Goal: Task Accomplishment & Management: Manage account settings

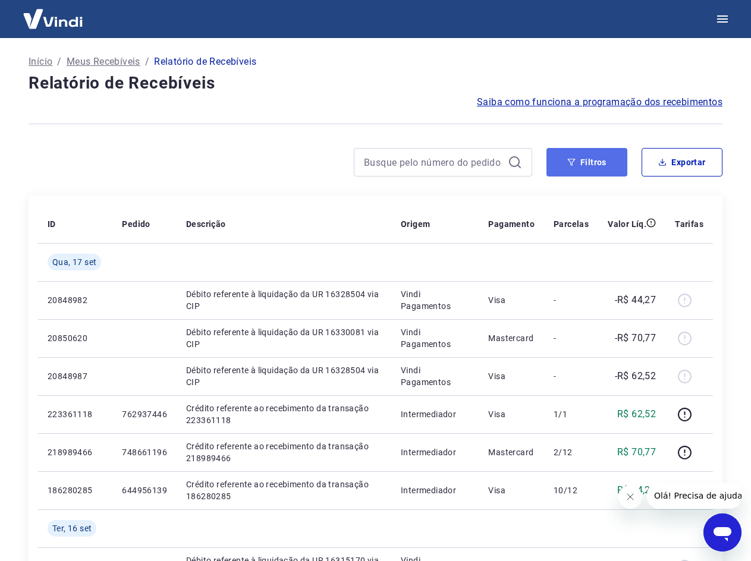
click at [616, 162] on button "Filtros" at bounding box center [586, 162] width 81 height 29
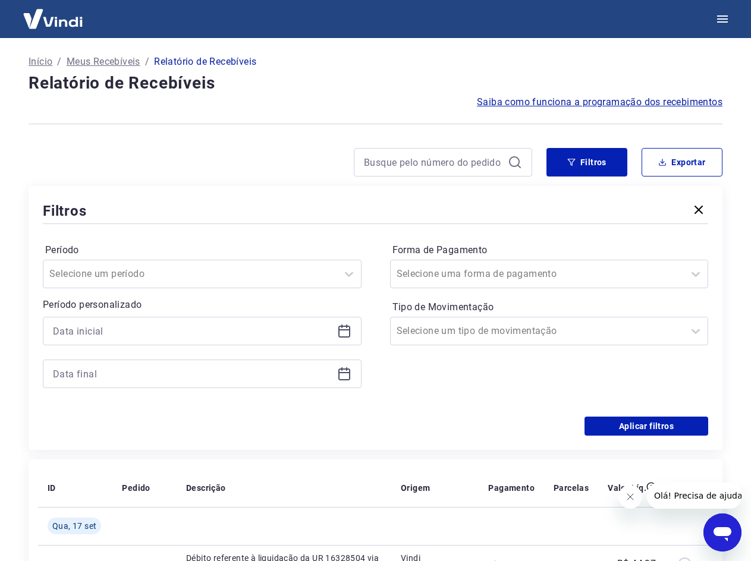
click at [333, 330] on div at bounding box center [202, 331] width 319 height 29
click at [338, 333] on icon at bounding box center [344, 331] width 14 height 14
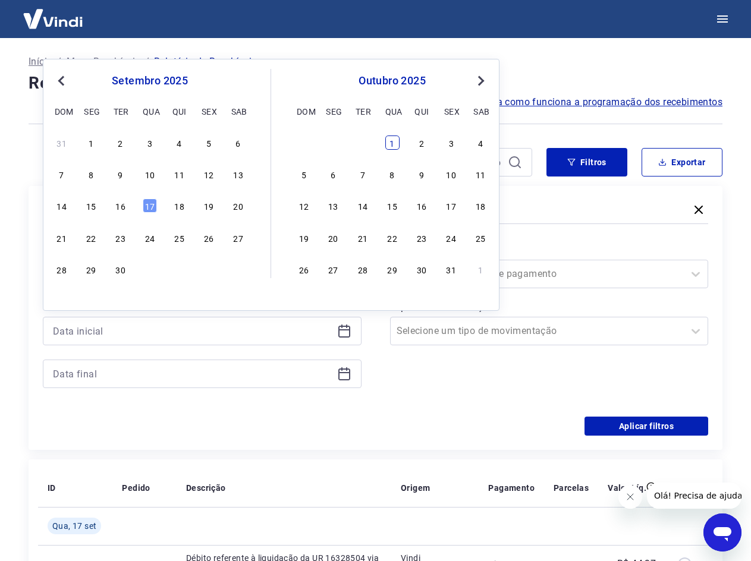
click at [389, 143] on div "1" at bounding box center [392, 143] width 14 height 14
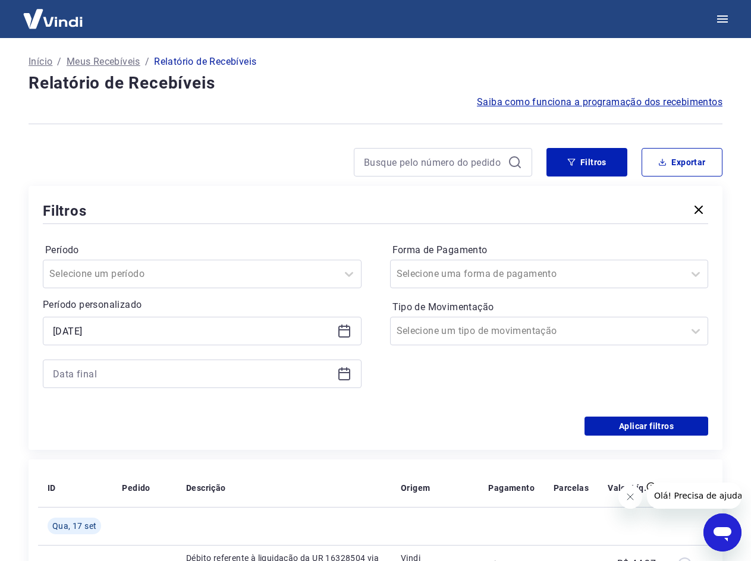
click at [345, 386] on div at bounding box center [202, 374] width 319 height 29
click at [342, 324] on icon at bounding box center [344, 331] width 14 height 14
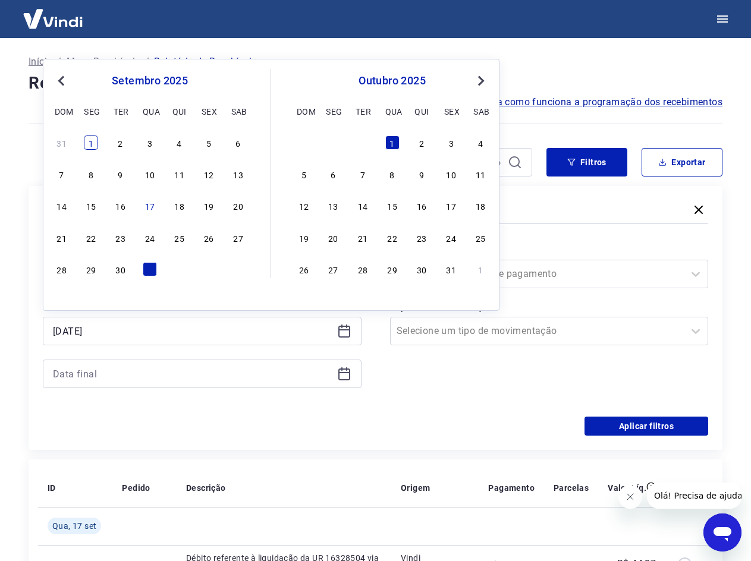
click at [87, 143] on div "1" at bounding box center [91, 143] width 14 height 14
type input "[DATE]"
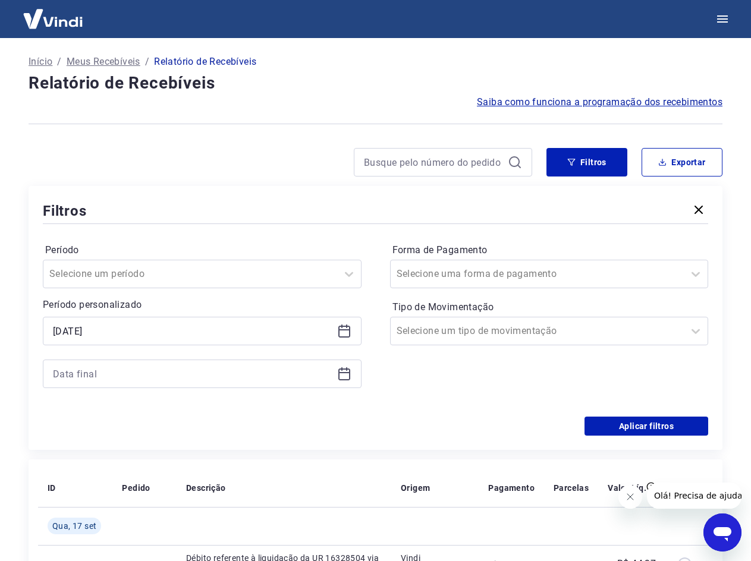
click at [344, 376] on icon at bounding box center [344, 374] width 14 height 14
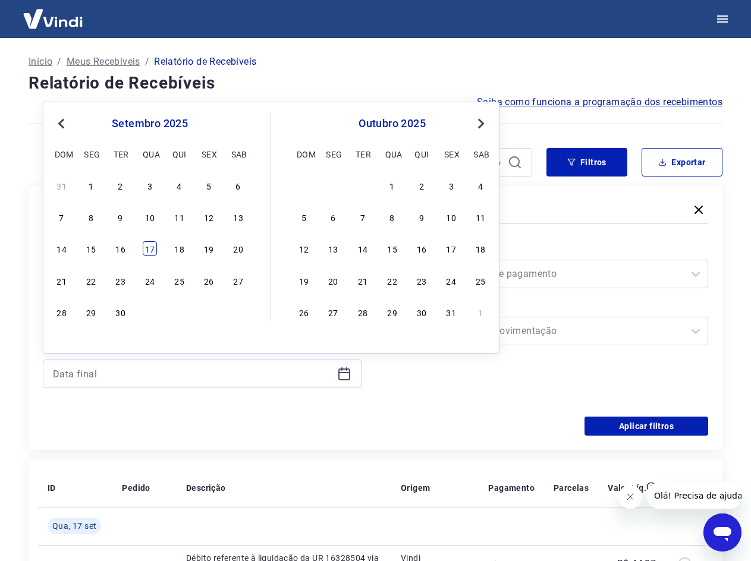
click at [146, 247] on div "17" at bounding box center [150, 248] width 14 height 14
click at [145, 247] on label "Período" at bounding box center [202, 250] width 314 height 14
type input "[DATE]"
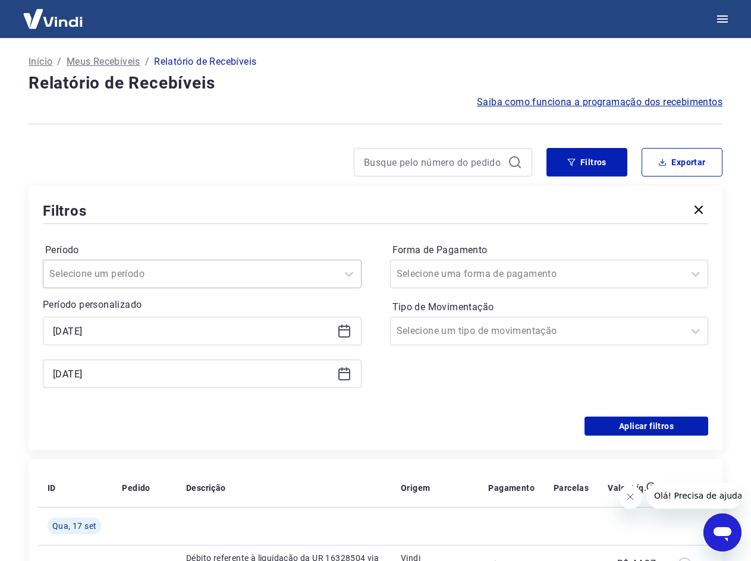
click at [209, 277] on div at bounding box center [190, 274] width 282 height 17
click at [411, 272] on input "Forma de Pagamento" at bounding box center [456, 274] width 120 height 14
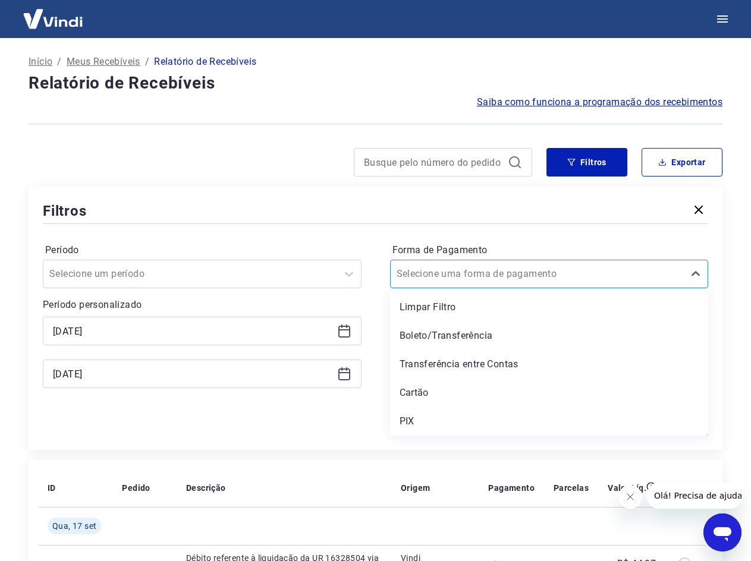
click at [411, 272] on input "Forma de Pagamento" at bounding box center [456, 274] width 120 height 14
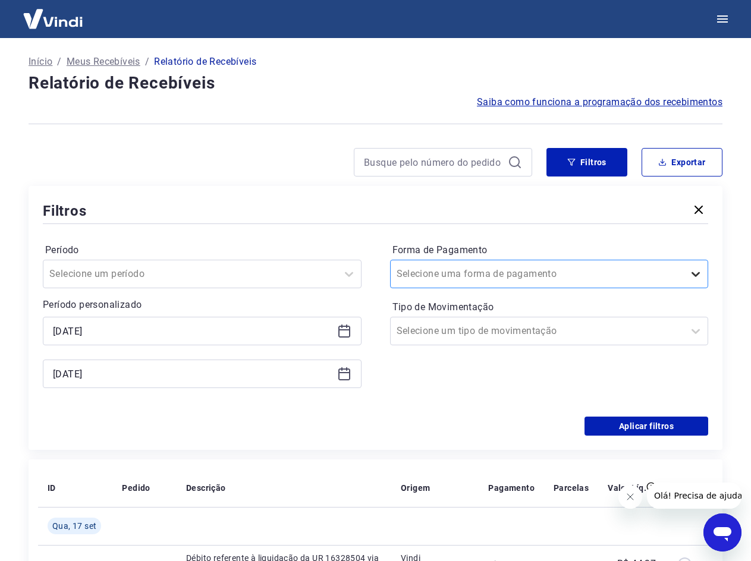
click at [704, 273] on div at bounding box center [695, 274] width 24 height 24
click at [634, 329] on div at bounding box center [537, 331] width 282 height 17
click at [275, 419] on div "Aplicar filtros" at bounding box center [375, 426] width 665 height 19
click at [659, 433] on button "Aplicar filtros" at bounding box center [646, 426] width 124 height 19
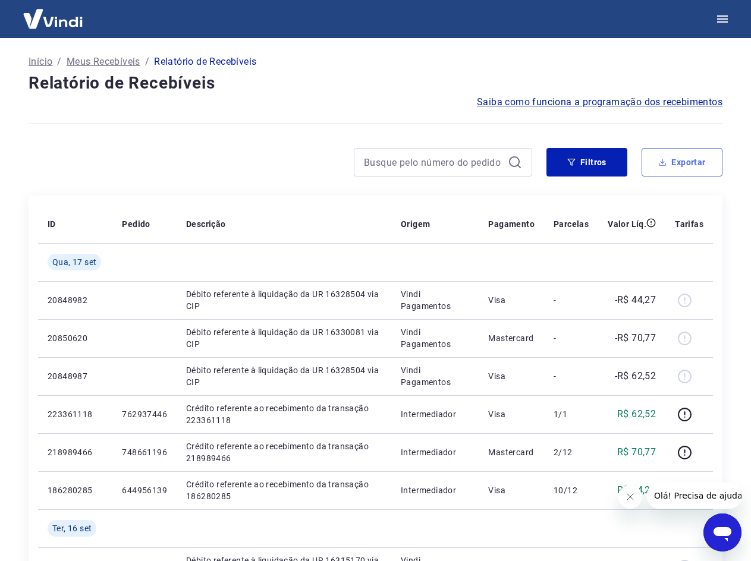
click at [679, 160] on button "Exportar" at bounding box center [681, 162] width 81 height 29
type input "[DATE]"
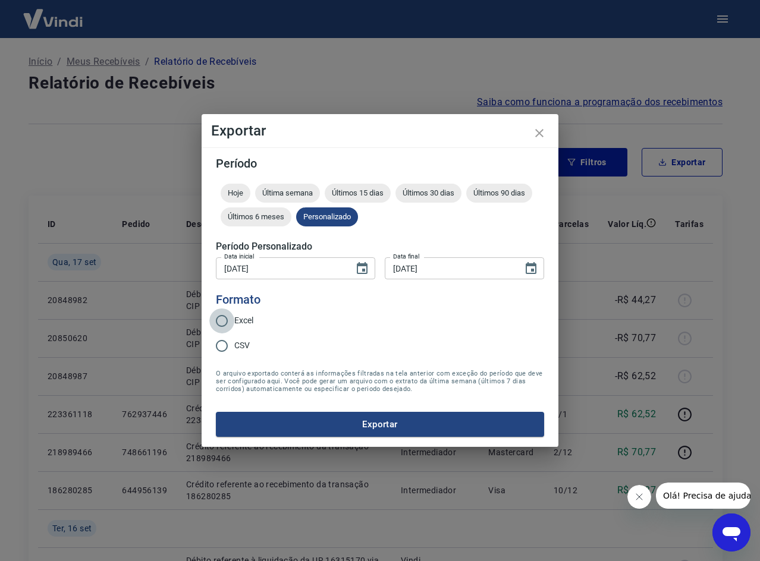
click at [225, 328] on input "Excel" at bounding box center [221, 320] width 25 height 25
radio input "true"
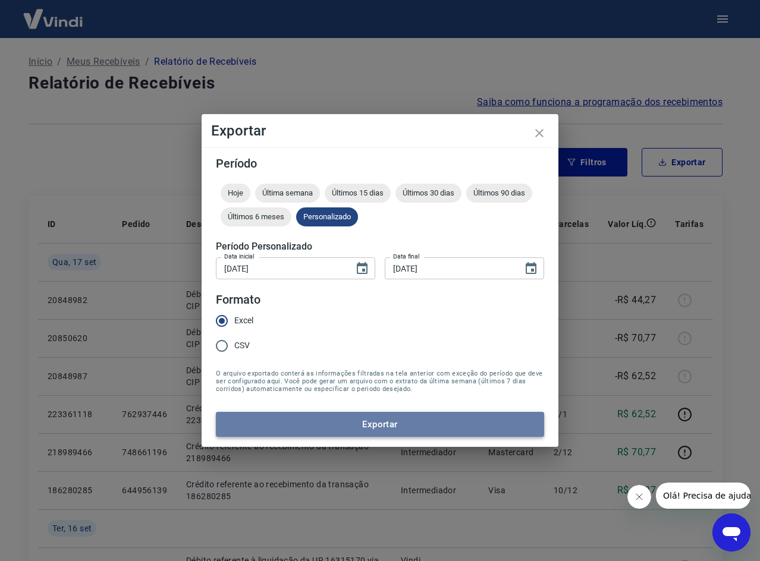
click at [389, 430] on button "Exportar" at bounding box center [380, 424] width 328 height 25
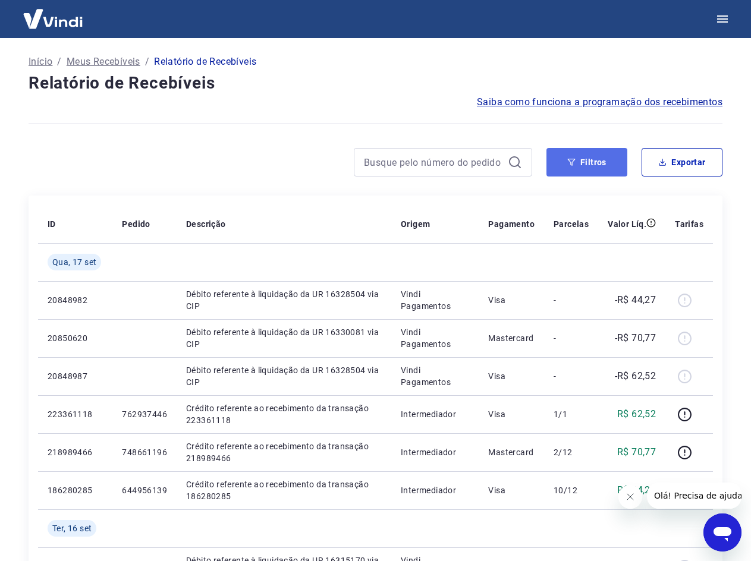
click at [601, 162] on button "Filtros" at bounding box center [586, 162] width 81 height 29
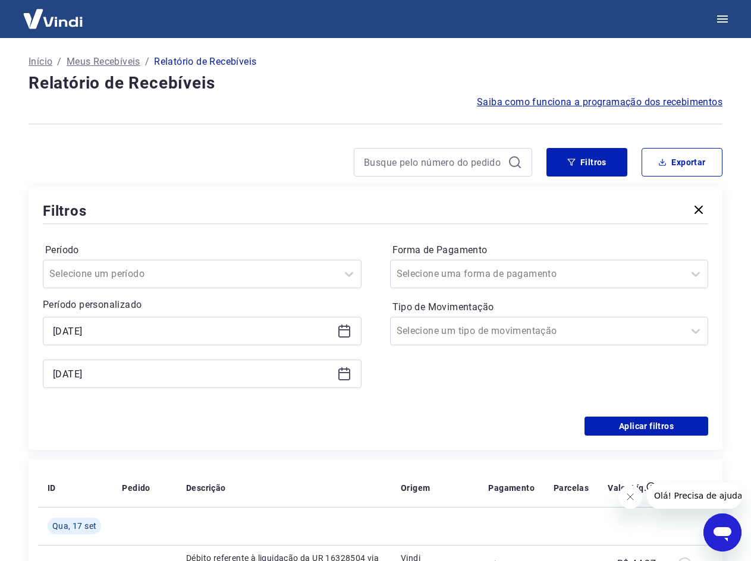
click at [349, 377] on icon at bounding box center [344, 374] width 12 height 12
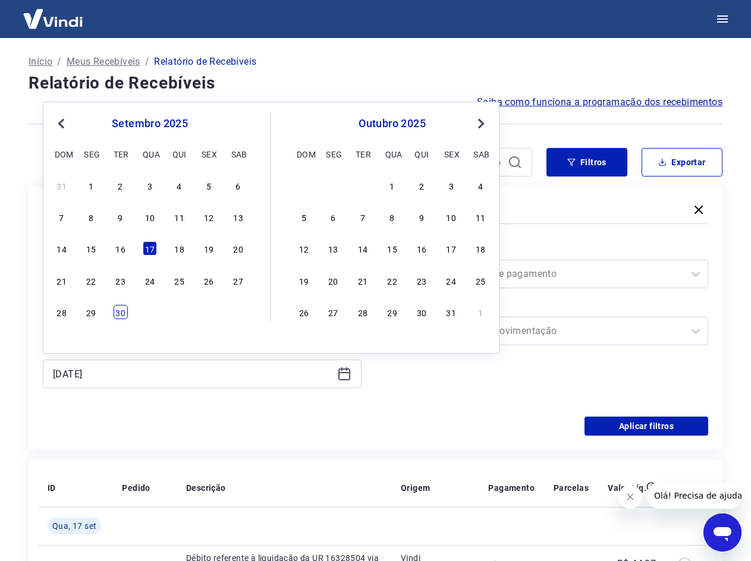
click at [122, 313] on div "30" at bounding box center [121, 312] width 14 height 14
type input "30/09/2025"
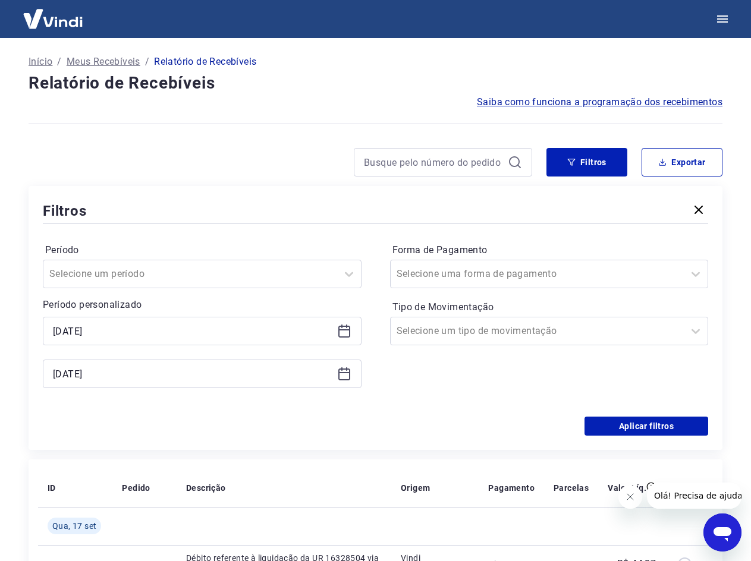
click at [122, 313] on div "Período personalizado 01/09/2025 Selected date: terça-feira, 30 de setembro de …" at bounding box center [202, 343] width 319 height 90
click at [661, 423] on button "Aplicar filtros" at bounding box center [646, 426] width 124 height 19
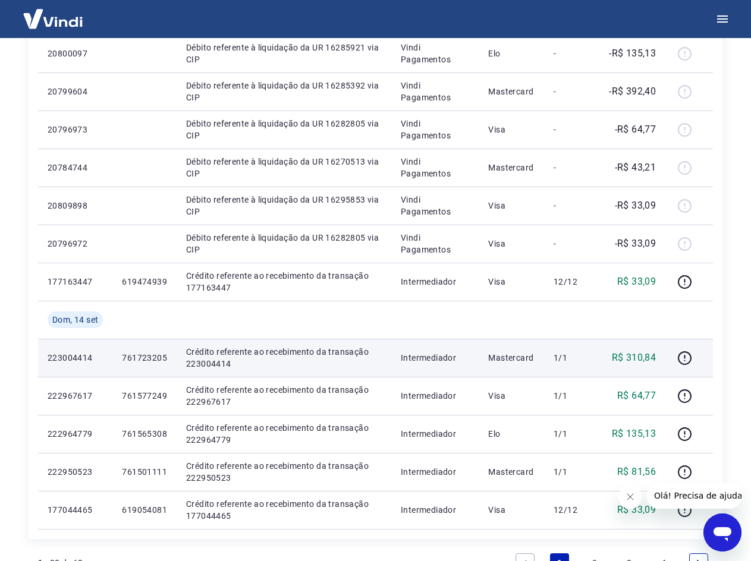
scroll to position [821, 0]
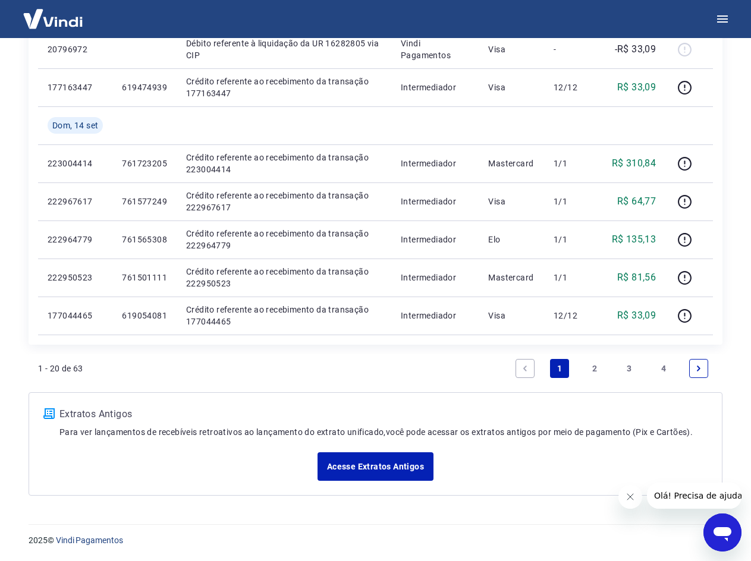
click at [666, 367] on link "4" at bounding box center [663, 368] width 19 height 19
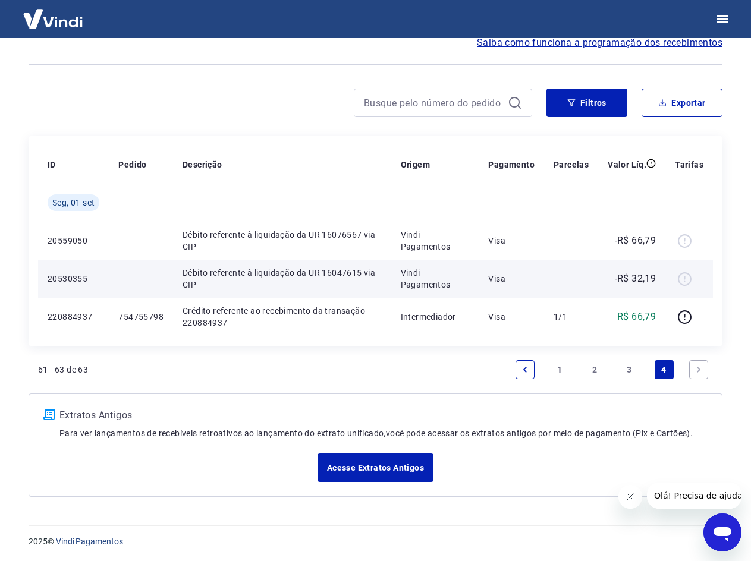
scroll to position [61, 0]
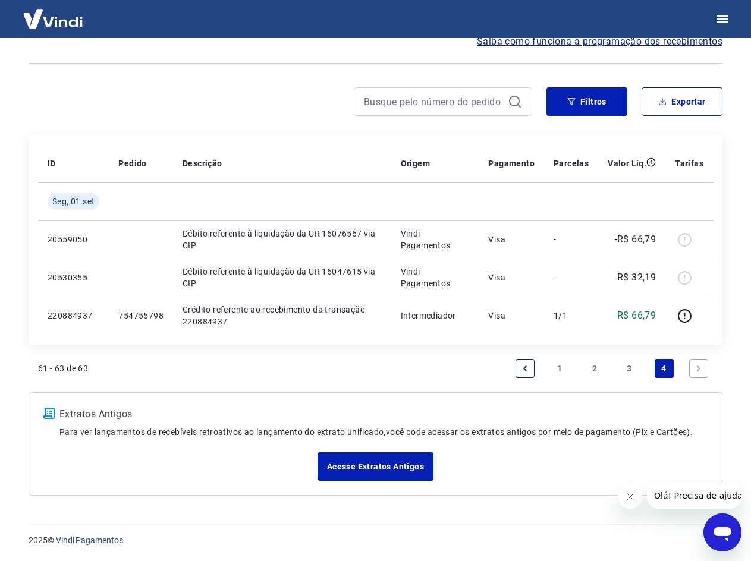
click at [557, 373] on link "1" at bounding box center [559, 368] width 19 height 19
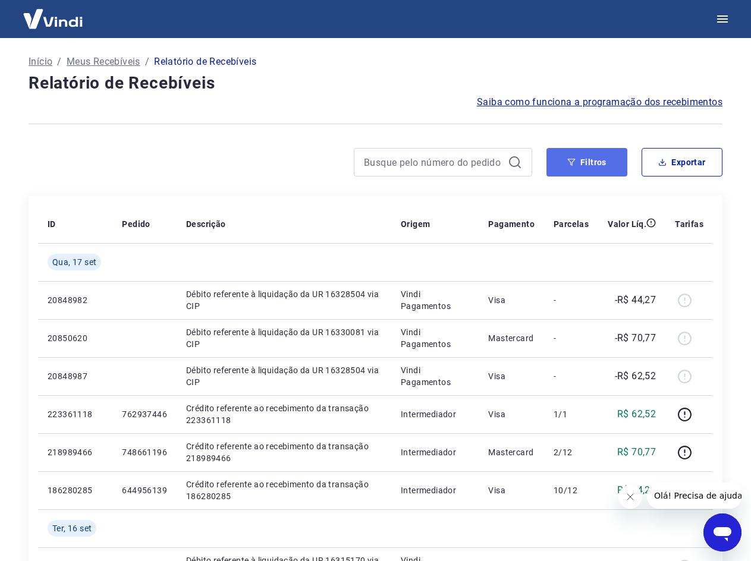
click at [565, 166] on button "Filtros" at bounding box center [586, 162] width 81 height 29
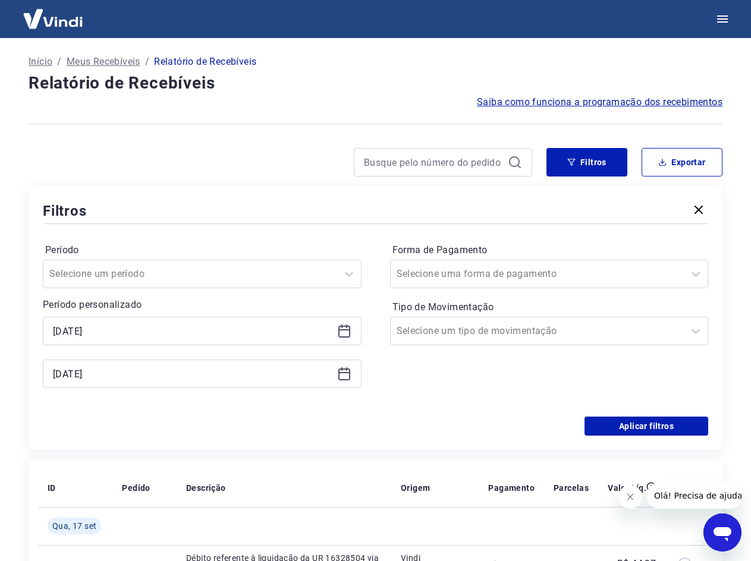
click at [342, 326] on icon at bounding box center [341, 326] width 1 height 4
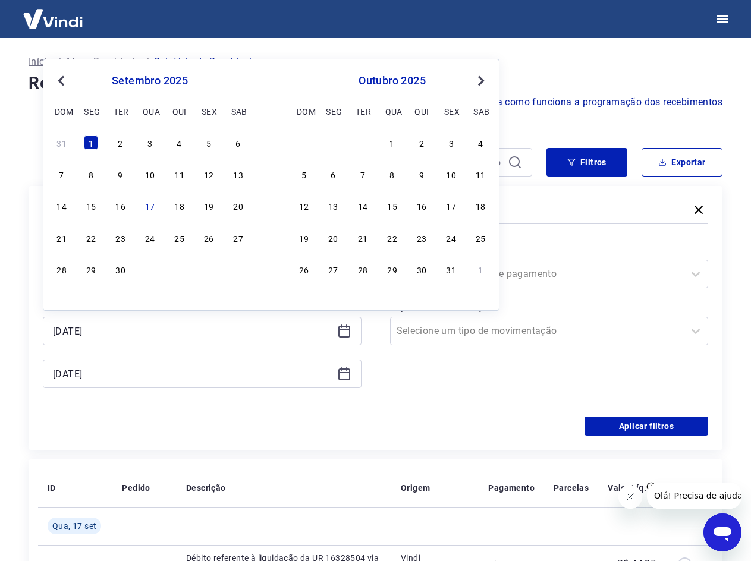
click at [67, 78] on button "Previous Month" at bounding box center [61, 81] width 14 height 14
click at [152, 272] on div "27" at bounding box center [150, 269] width 14 height 14
click at [152, 272] on input "Período" at bounding box center [109, 274] width 120 height 14
type input "27/08/2025"
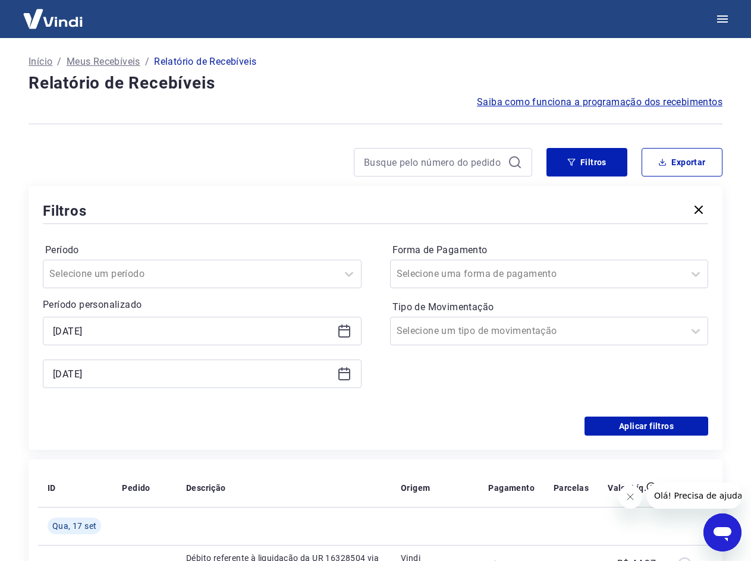
click at [505, 398] on div "Forma de Pagamento Selecione uma forma de pagamento Tipo de Movimentação Seleci…" at bounding box center [549, 322] width 319 height 162
click at [669, 430] on button "Aplicar filtros" at bounding box center [646, 426] width 124 height 19
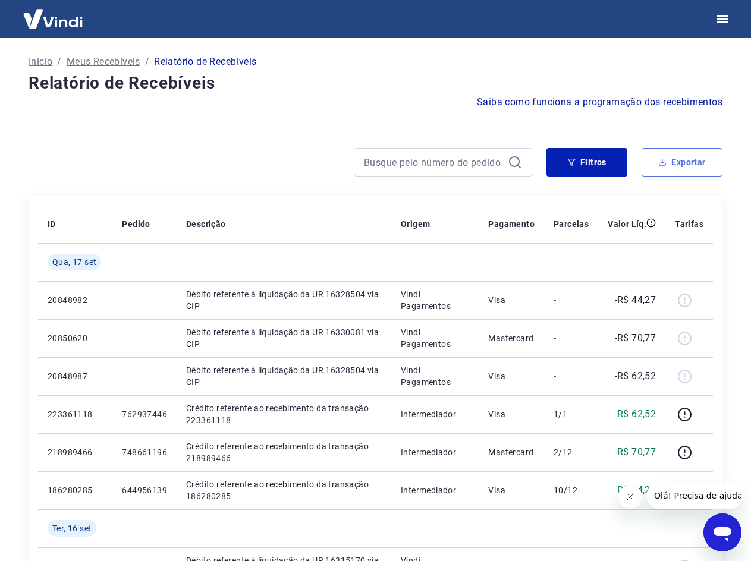
click at [686, 163] on button "Exportar" at bounding box center [681, 162] width 81 height 29
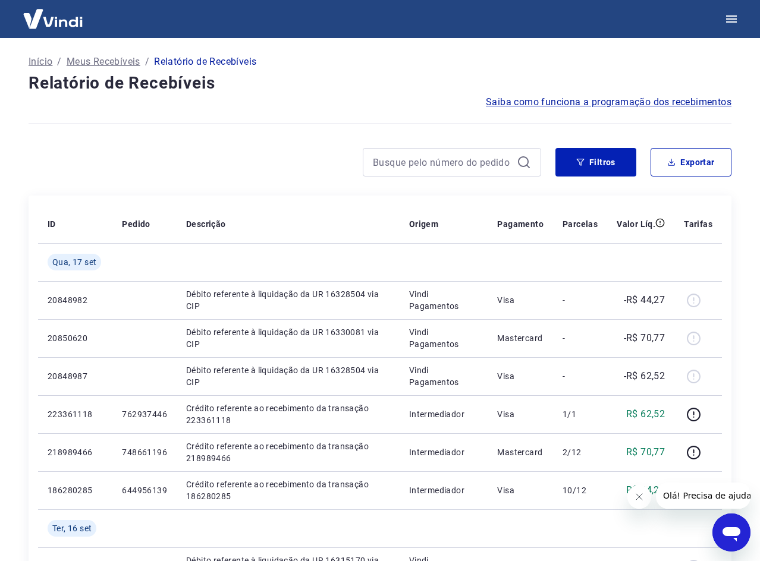
type input "27/08/2025"
type input "30/09/2025"
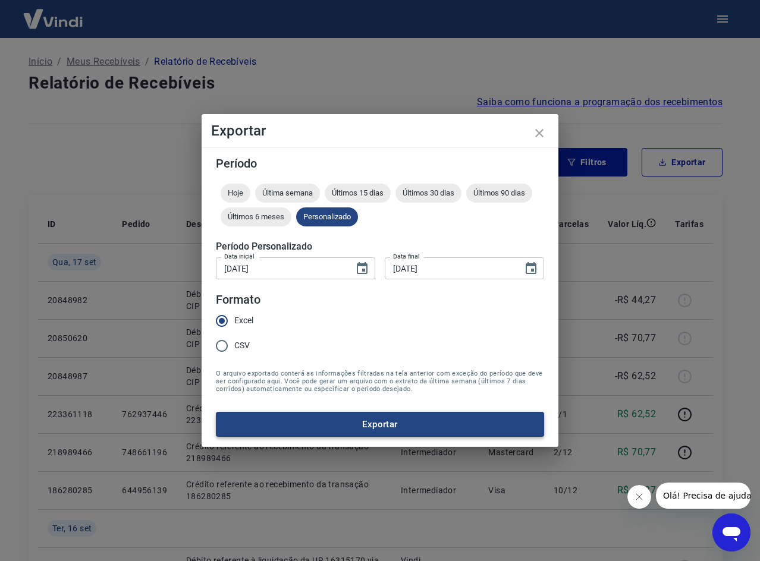
click at [357, 427] on button "Exportar" at bounding box center [380, 424] width 328 height 25
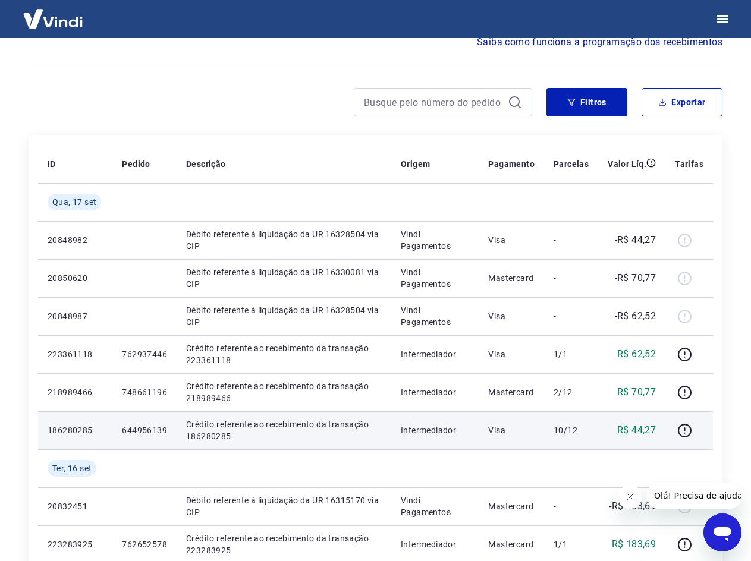
scroll to position [59, 0]
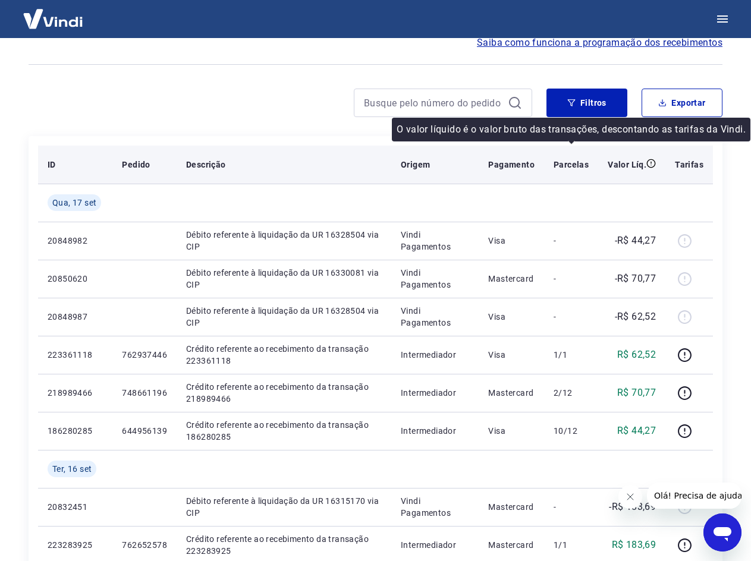
click at [651, 161] on icon at bounding box center [651, 164] width 10 height 10
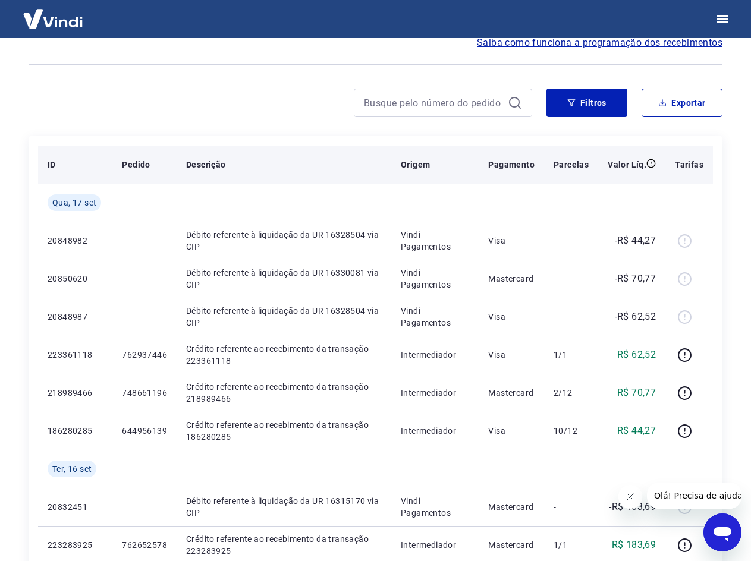
click at [684, 164] on p "Tarifas" at bounding box center [689, 165] width 29 height 12
click at [553, 168] on th "Parcelas" at bounding box center [571, 165] width 54 height 38
click at [428, 166] on p "Origem" at bounding box center [415, 165] width 29 height 12
